Goal: Obtain resource: Download file/media

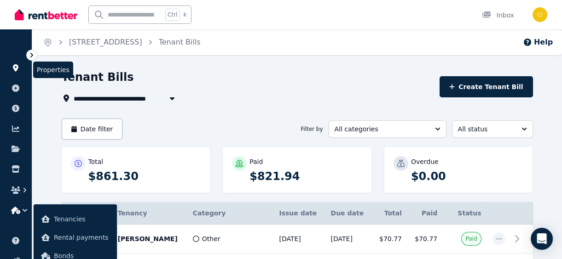
click at [14, 67] on icon at bounding box center [16, 67] width 6 height 7
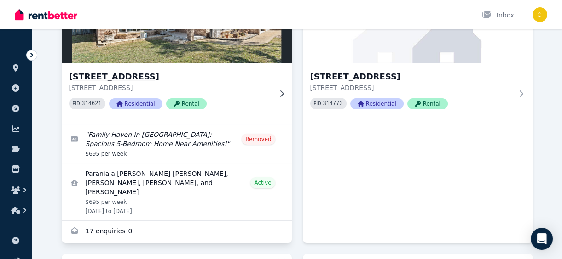
scroll to position [125, 0]
click at [143, 75] on h3 "[STREET_ADDRESS]" at bounding box center [170, 76] width 202 height 13
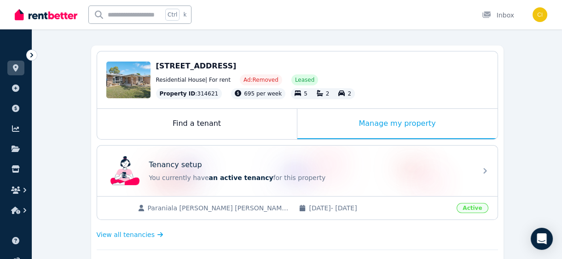
scroll to position [83, 0]
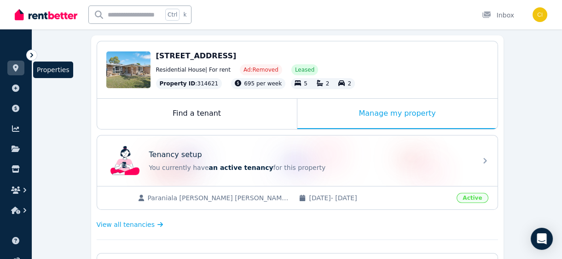
click at [17, 66] on icon at bounding box center [16, 67] width 6 height 7
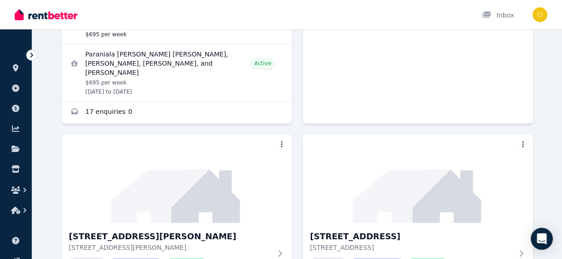
scroll to position [376, 0]
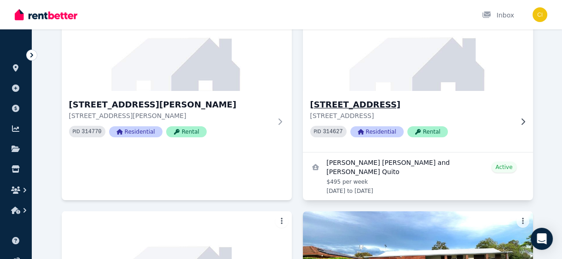
click at [353, 98] on h3 "38 Bauhinia Street, Gatton" at bounding box center [411, 104] width 202 height 13
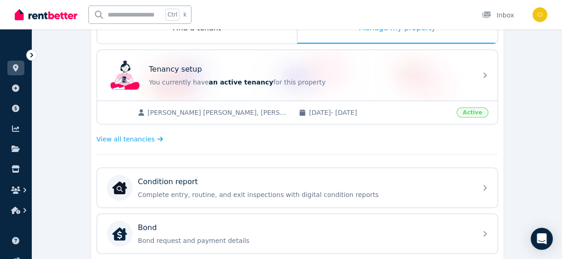
scroll to position [167, 0]
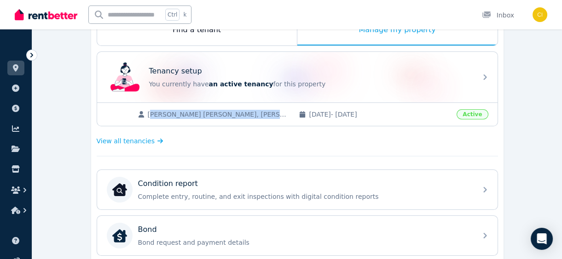
drag, startPoint x: 149, startPoint y: 114, endPoint x: 277, endPoint y: 110, distance: 128.0
click at [277, 110] on span "Jordan Robert Lyne, Sheridan Katherine Quito" at bounding box center [219, 114] width 142 height 9
copy span "ordan Robert Lyne, Sheridan Katherine Quito"
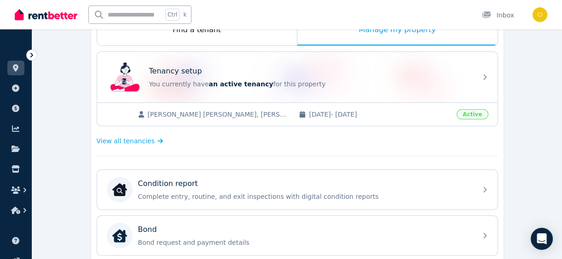
click at [435, 110] on span "13/10/2023 - 21/10/2026" at bounding box center [380, 114] width 142 height 9
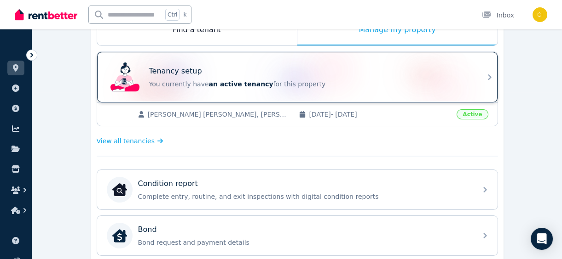
click at [451, 83] on p "You currently have an active tenancy for this property" at bounding box center [310, 84] width 322 height 9
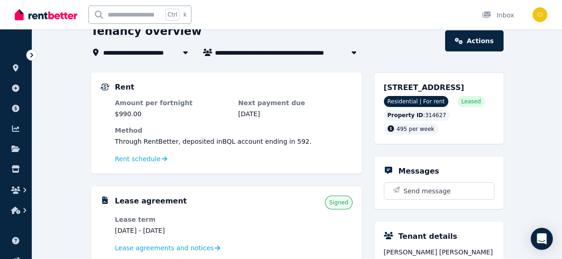
scroll to position [125, 0]
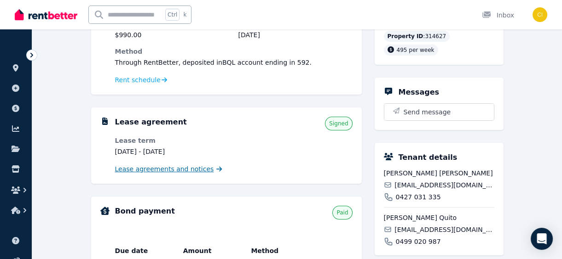
click at [147, 166] on span "Lease agreements and notices" at bounding box center [164, 169] width 99 height 9
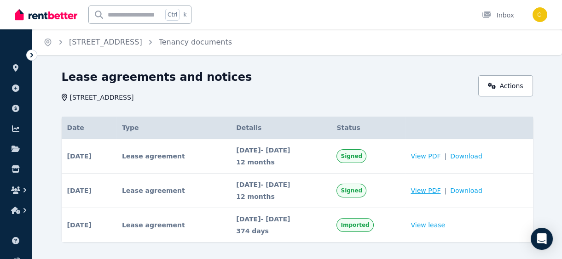
click at [436, 189] on span "View PDF" at bounding box center [425, 190] width 30 height 9
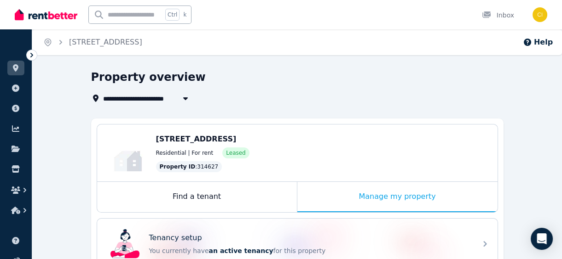
click at [186, 99] on icon "button" at bounding box center [185, 98] width 9 height 7
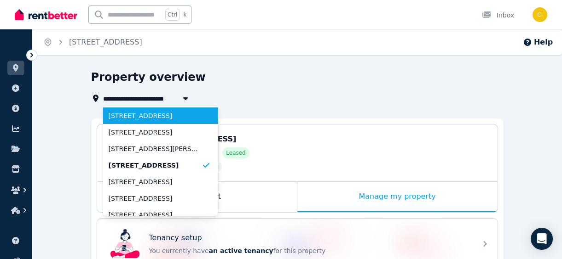
click at [166, 120] on span "55A Hunter Street, Gatton" at bounding box center [155, 115] width 93 height 9
type input "**********"
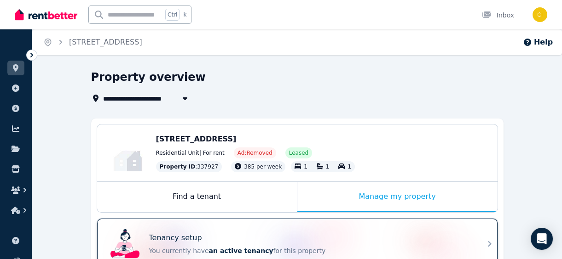
click at [256, 249] on p "You currently have an active tenancy for this property" at bounding box center [310, 251] width 322 height 9
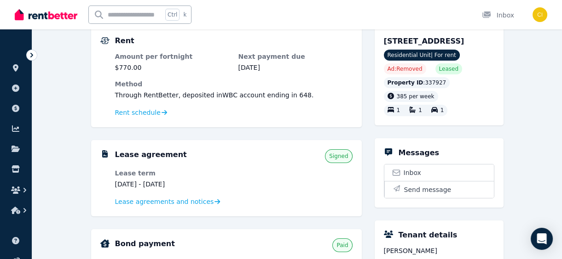
scroll to position [167, 0]
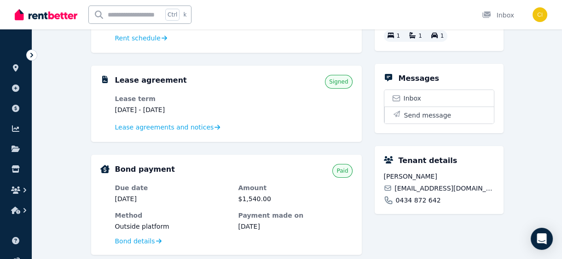
click at [294, 99] on dl "Lease term 15 July 2025 - 13 July 2026 Lease agreements and notices" at bounding box center [233, 113] width 237 height 39
click at [134, 126] on span "Lease agreements and notices" at bounding box center [164, 127] width 99 height 9
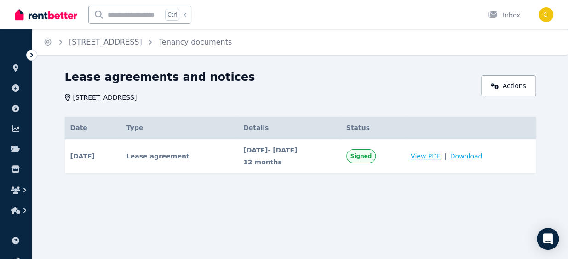
click at [440, 158] on span "View PDF" at bounding box center [426, 156] width 30 height 9
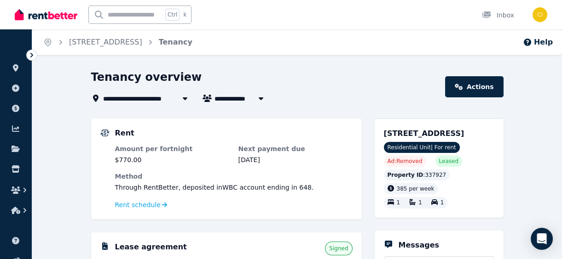
click at [184, 98] on icon at bounding box center [184, 99] width 5 height 3
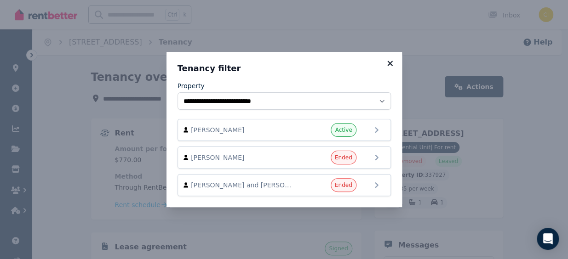
click at [392, 60] on icon at bounding box center [390, 63] width 9 height 8
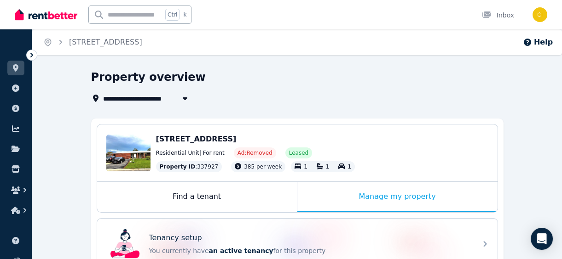
click at [182, 98] on icon "button" at bounding box center [184, 98] width 9 height 7
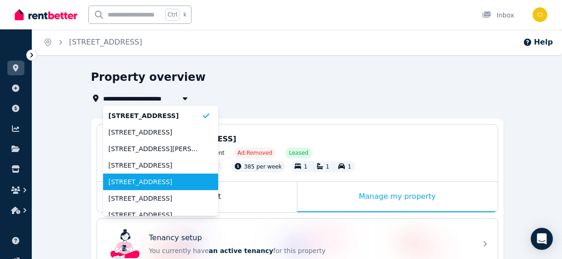
click at [149, 181] on span "55 Hunter Street, Gatton" at bounding box center [155, 182] width 93 height 9
type input "**********"
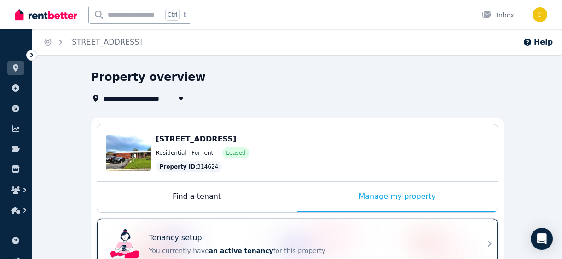
click at [278, 247] on p "You currently have an active tenancy for this property" at bounding box center [310, 251] width 322 height 9
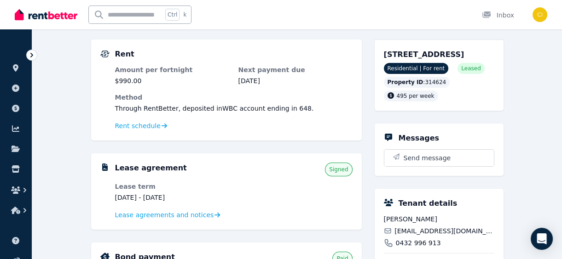
scroll to position [83, 0]
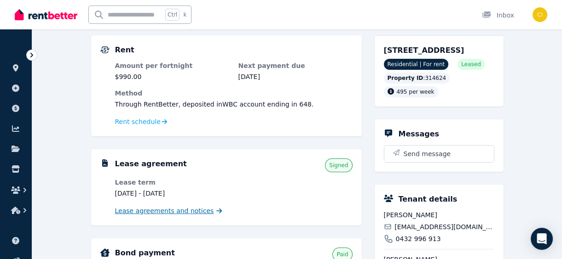
click at [187, 213] on span "Lease agreements and notices" at bounding box center [164, 211] width 99 height 9
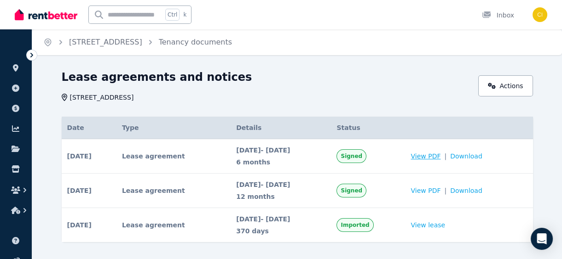
click at [431, 160] on span "View PDF" at bounding box center [425, 156] width 30 height 9
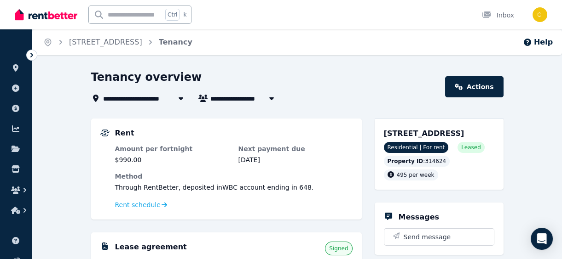
click at [177, 98] on icon at bounding box center [180, 98] width 9 height 7
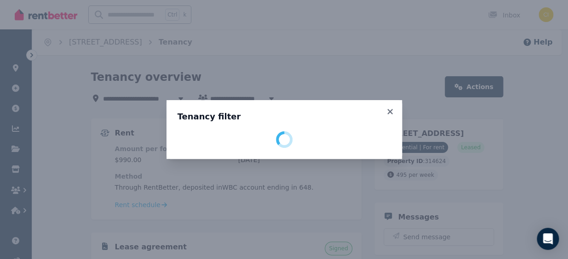
select select "**********"
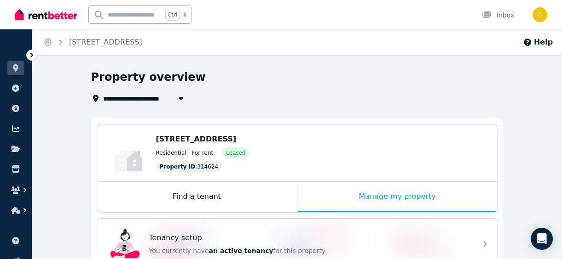
click at [179, 95] on icon "button" at bounding box center [180, 98] width 9 height 7
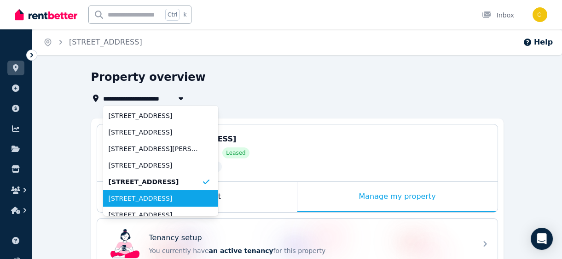
click at [138, 202] on span "6 Mountview Crescent, Gatton" at bounding box center [155, 198] width 93 height 9
type input "**********"
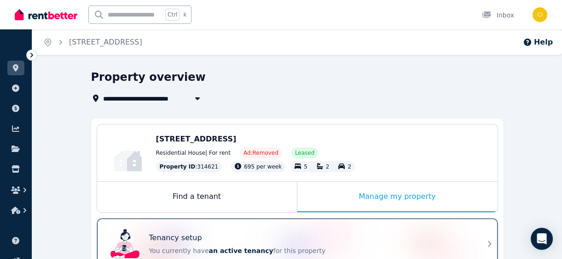
scroll to position [83, 0]
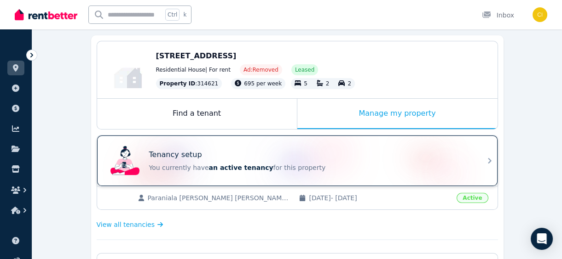
click at [310, 166] on p "You currently have an active tenancy for this property" at bounding box center [310, 167] width 322 height 9
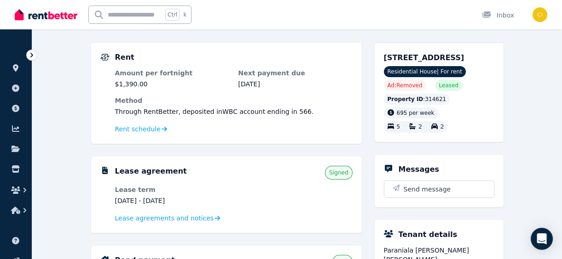
scroll to position [83, 0]
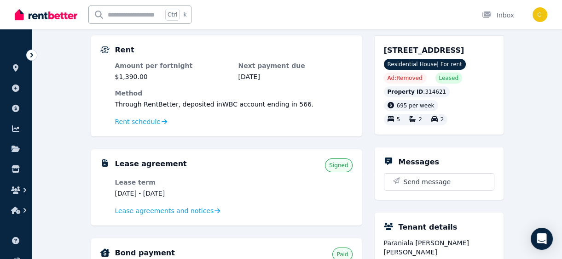
click at [269, 188] on dl "Lease term 10 Apr 2024 - 9 Apr 2026 Lease agreements and notices" at bounding box center [233, 197] width 237 height 39
click at [194, 212] on span "Lease agreements and notices" at bounding box center [164, 211] width 99 height 9
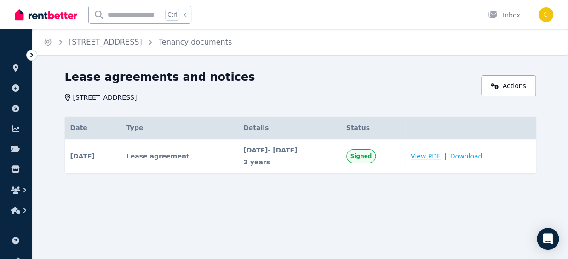
click at [437, 153] on span "View PDF" at bounding box center [426, 156] width 30 height 9
